Goal: Information Seeking & Learning: Compare options

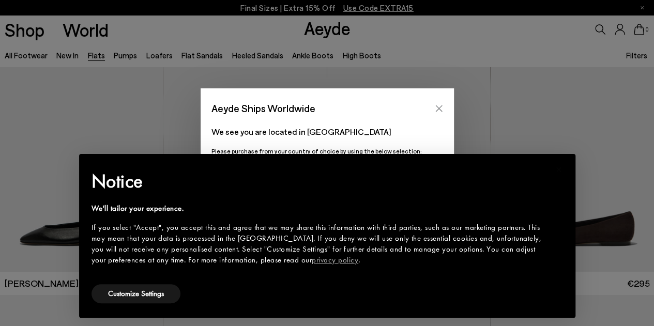
click at [438, 102] on button "Close" at bounding box center [439, 109] width 16 height 16
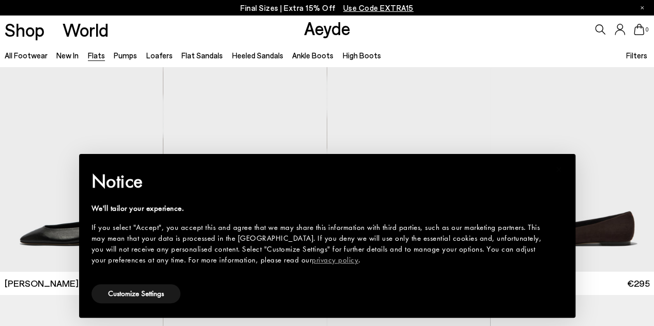
click at [541, 220] on div "We'll tailor your experience. If you select "Accept", you accept this and agree…" at bounding box center [319, 234] width 455 height 63
click at [113, 291] on button "Customize Settings" at bounding box center [136, 293] width 89 height 19
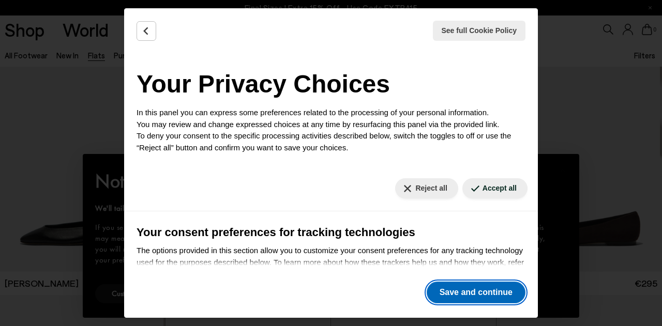
click at [440, 290] on button "Save and continue" at bounding box center [476, 293] width 99 height 22
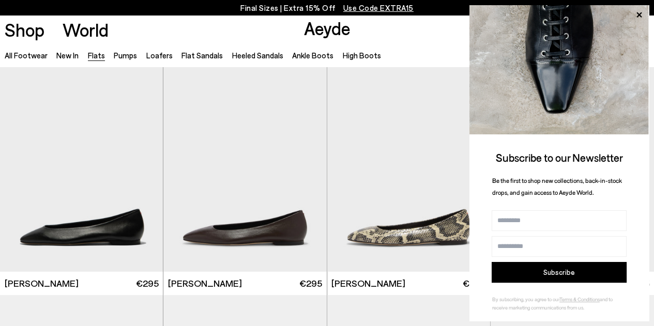
click at [158, 49] on li "Loafers" at bounding box center [159, 55] width 26 height 13
click at [158, 51] on link "Loafers" at bounding box center [159, 55] width 26 height 9
click at [158, 53] on link "Loafers" at bounding box center [159, 55] width 26 height 9
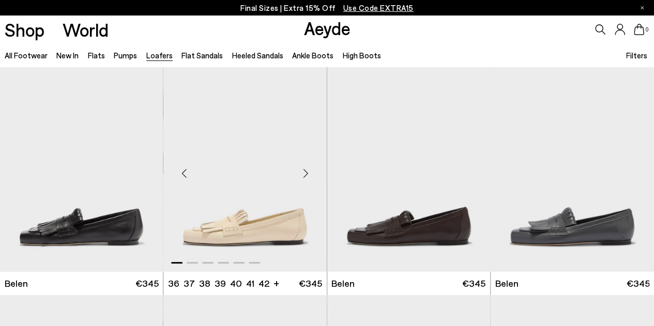
click at [309, 170] on div "Next slide" at bounding box center [306, 173] width 31 height 31
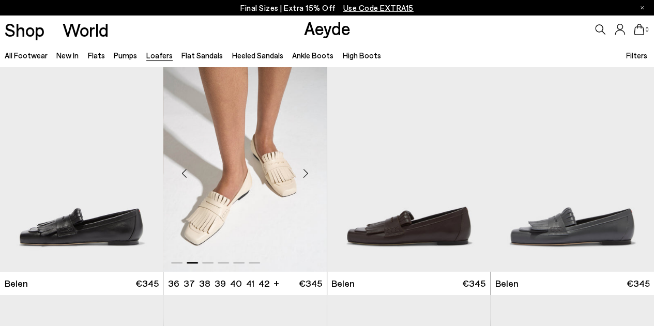
click at [308, 170] on div "Next slide" at bounding box center [306, 173] width 31 height 31
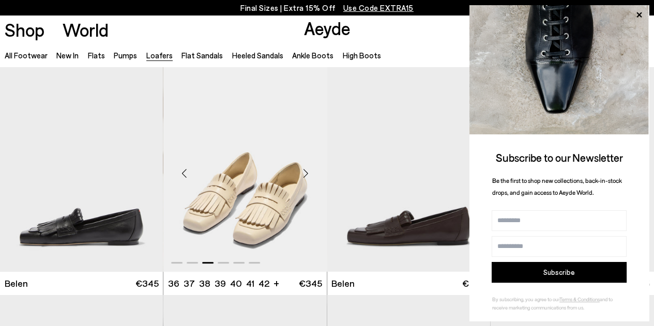
click at [308, 170] on div "Next slide" at bounding box center [306, 173] width 31 height 31
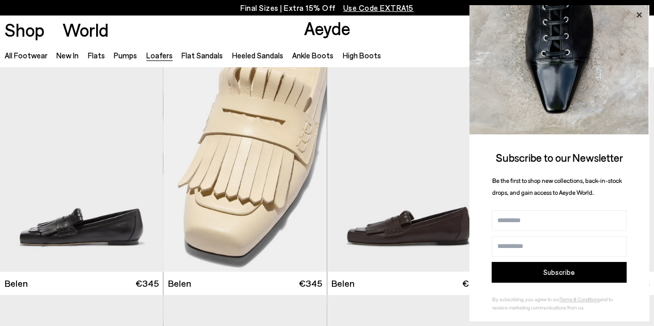
click at [641, 9] on icon at bounding box center [639, 14] width 13 height 13
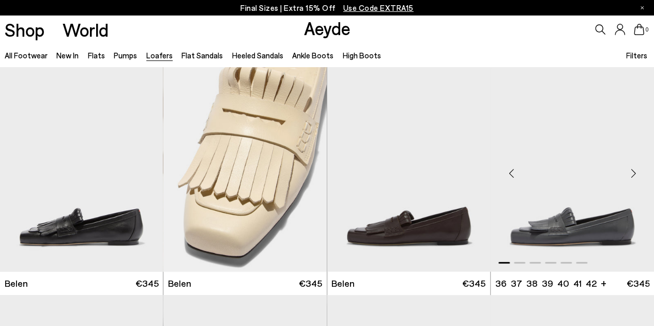
click at [636, 172] on div "Next slide" at bounding box center [633, 173] width 31 height 31
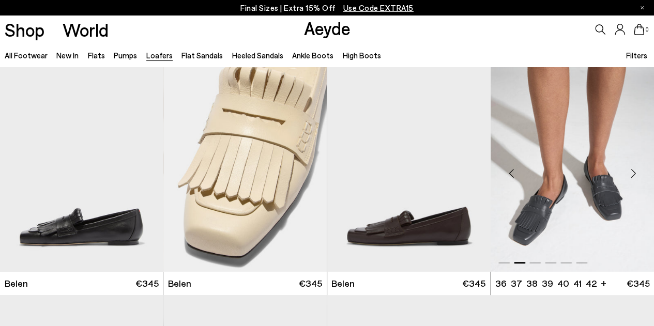
click at [636, 172] on div "Next slide" at bounding box center [633, 173] width 31 height 31
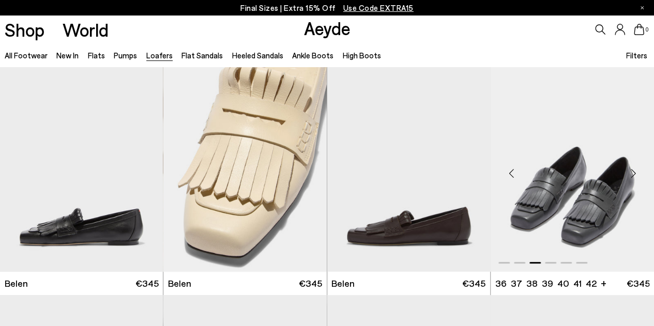
click at [635, 171] on div "Next slide" at bounding box center [633, 173] width 31 height 31
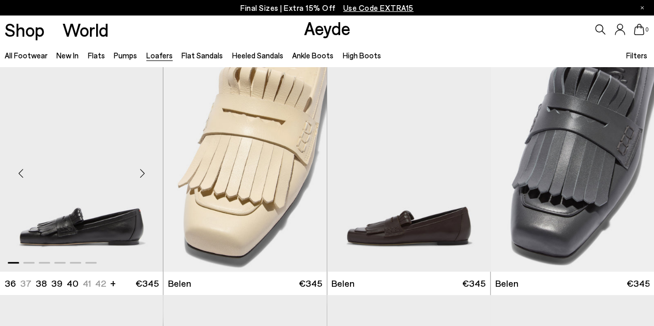
click at [141, 169] on div "Next slide" at bounding box center [142, 173] width 31 height 31
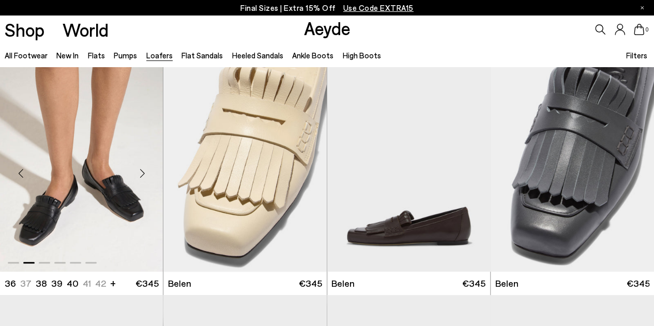
click at [142, 169] on div "Next slide" at bounding box center [142, 173] width 31 height 31
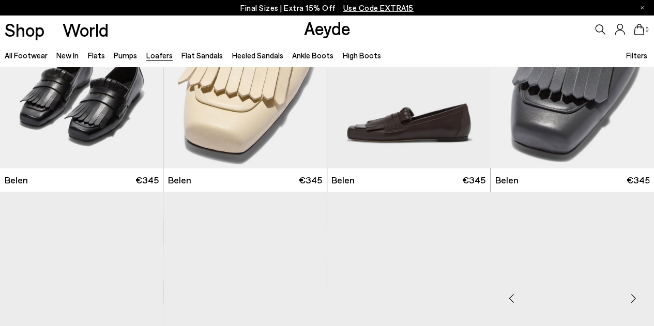
scroll to position [259, 0]
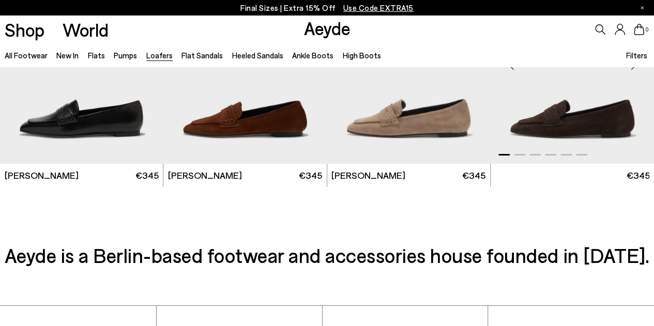
scroll to position [1396, 0]
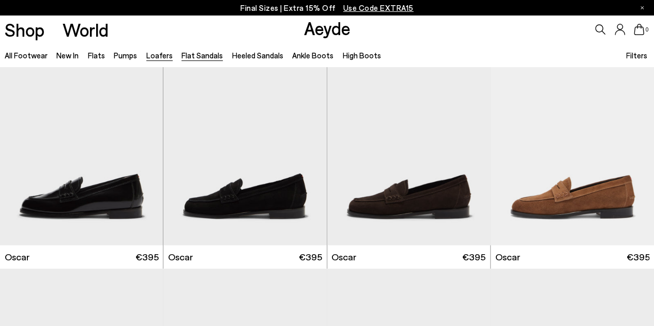
click at [193, 52] on link "Flat Sandals" at bounding box center [202, 55] width 41 height 9
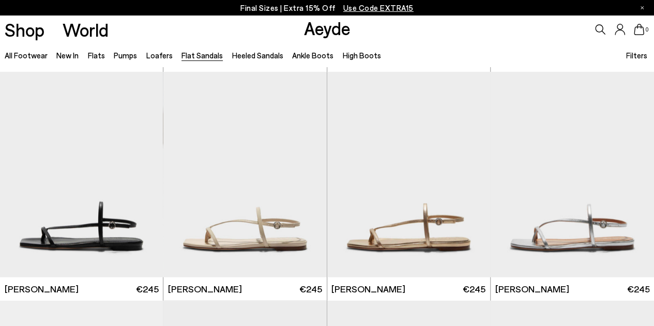
scroll to position [776, 0]
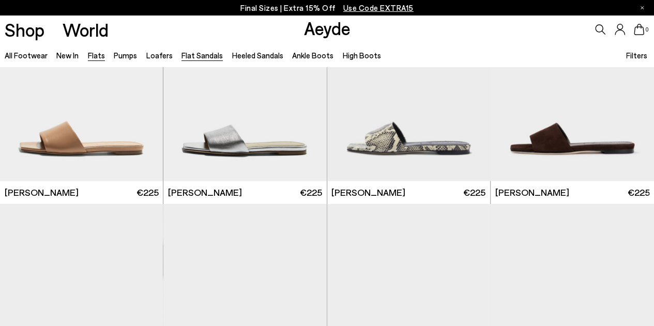
click at [102, 57] on link "Flats" at bounding box center [96, 55] width 17 height 9
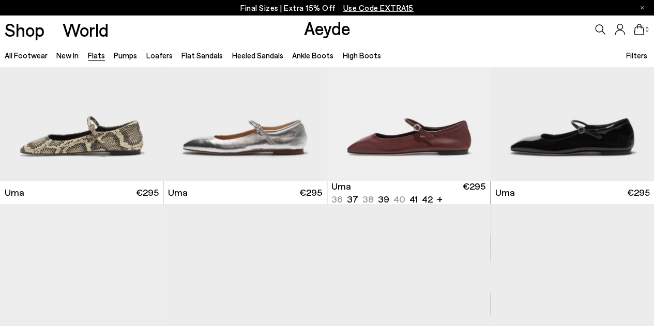
scroll to position [1138, 0]
